Goal: Task Accomplishment & Management: Manage account settings

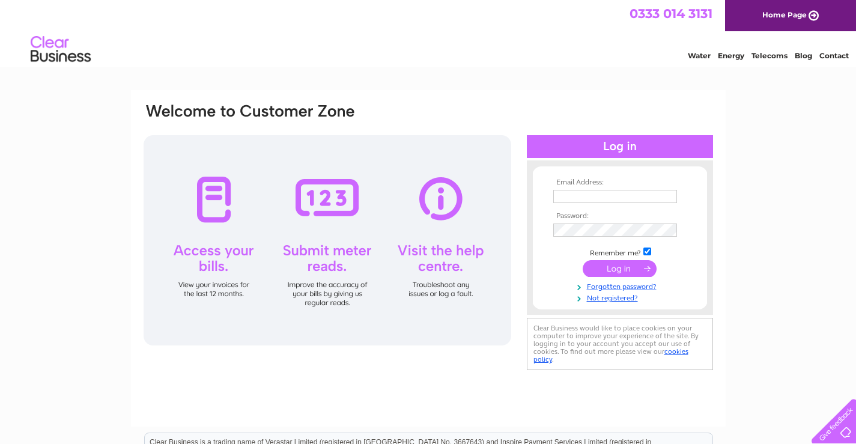
type input "meltonhardware@aol.com"
click at [617, 271] on input "submit" at bounding box center [619, 268] width 74 height 17
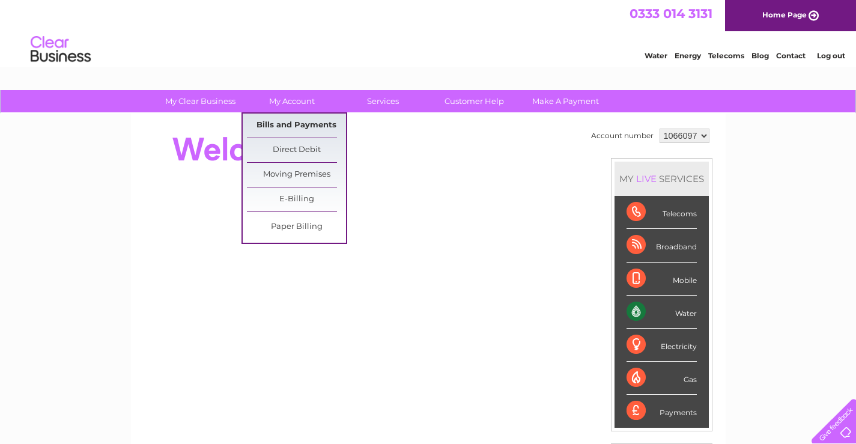
click at [286, 127] on link "Bills and Payments" at bounding box center [296, 125] width 99 height 24
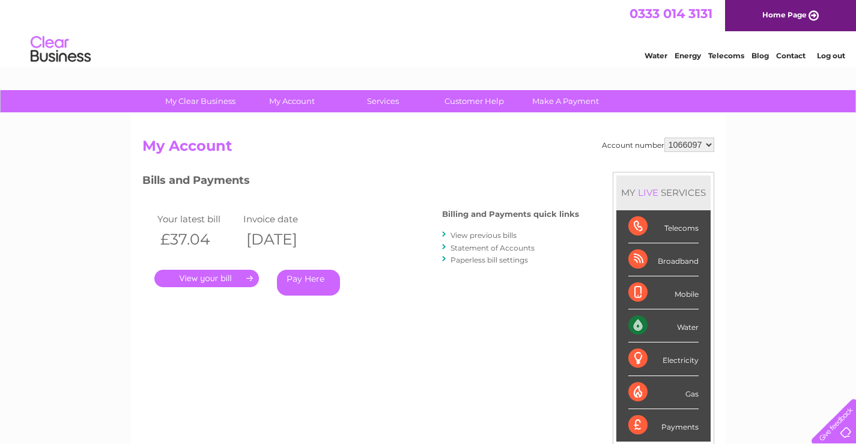
click at [207, 277] on link "." at bounding box center [206, 278] width 104 height 17
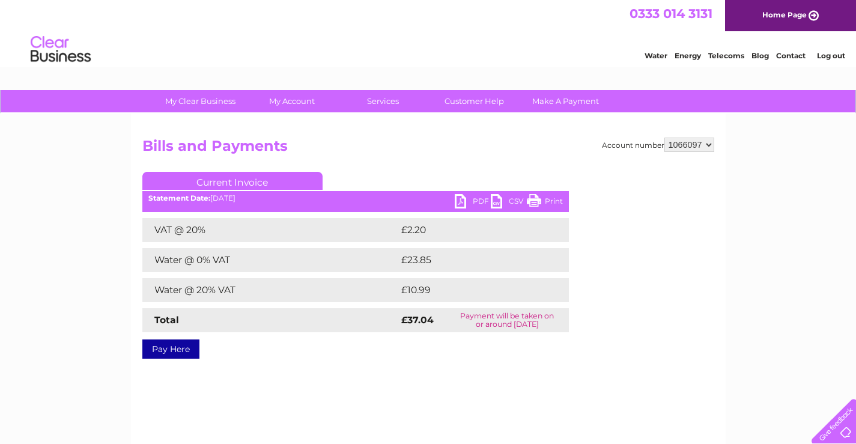
click at [459, 200] on link "PDF" at bounding box center [473, 202] width 36 height 17
